Goal: Task Accomplishment & Management: Manage account settings

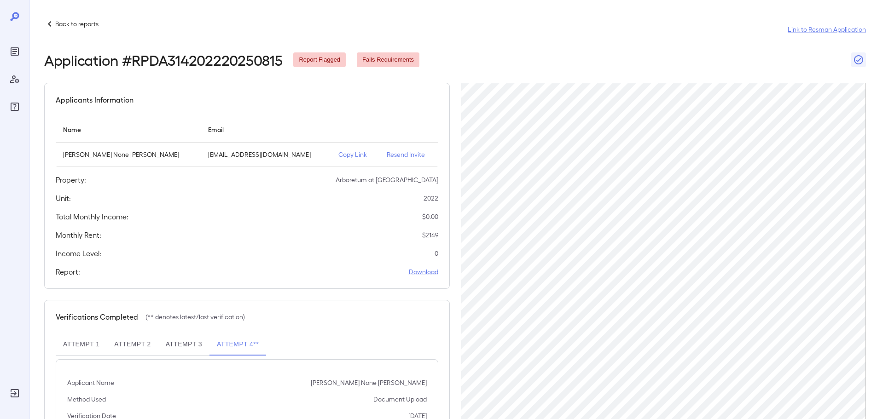
click at [65, 17] on div "Back to reports Link to Resman Application Application # RPDA314202220250815 Re…" at bounding box center [452, 256] width 847 height 512
click at [65, 21] on p "Back to reports" at bounding box center [76, 23] width 43 height 9
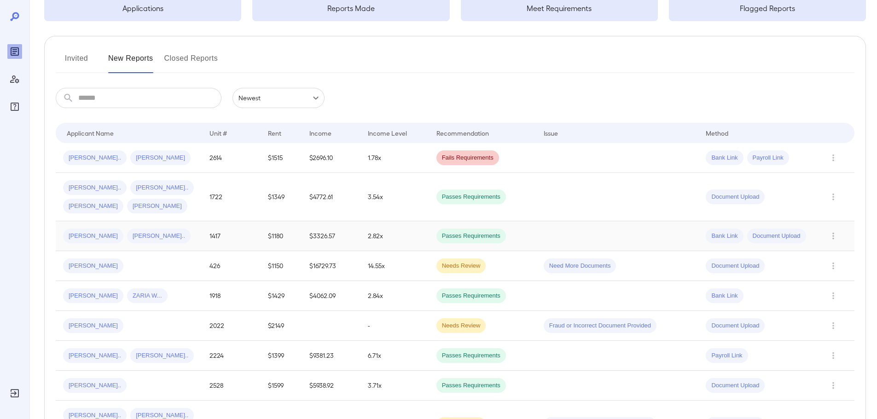
scroll to position [92, 0]
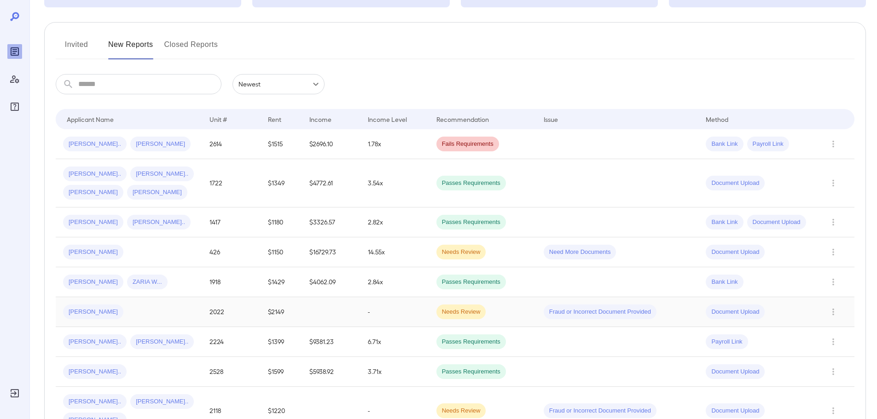
click at [394, 308] on td "-" at bounding box center [394, 312] width 69 height 30
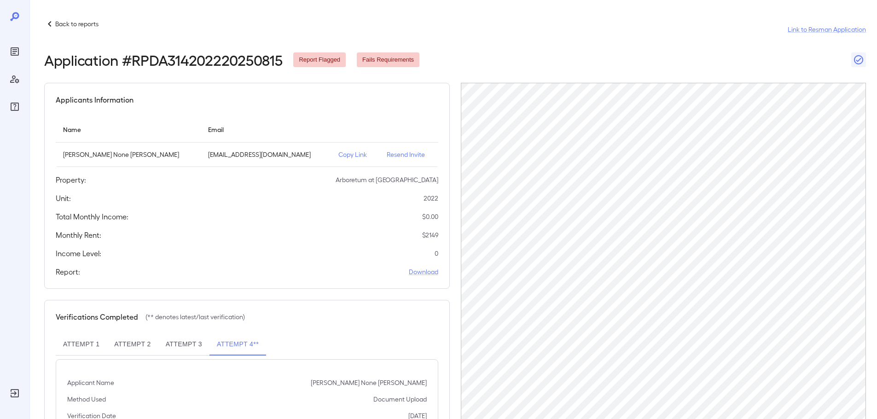
click at [393, 155] on p "Resend Invite" at bounding box center [409, 154] width 44 height 9
click at [65, 20] on p "Back to reports" at bounding box center [76, 23] width 43 height 9
